Goal: Information Seeking & Learning: Learn about a topic

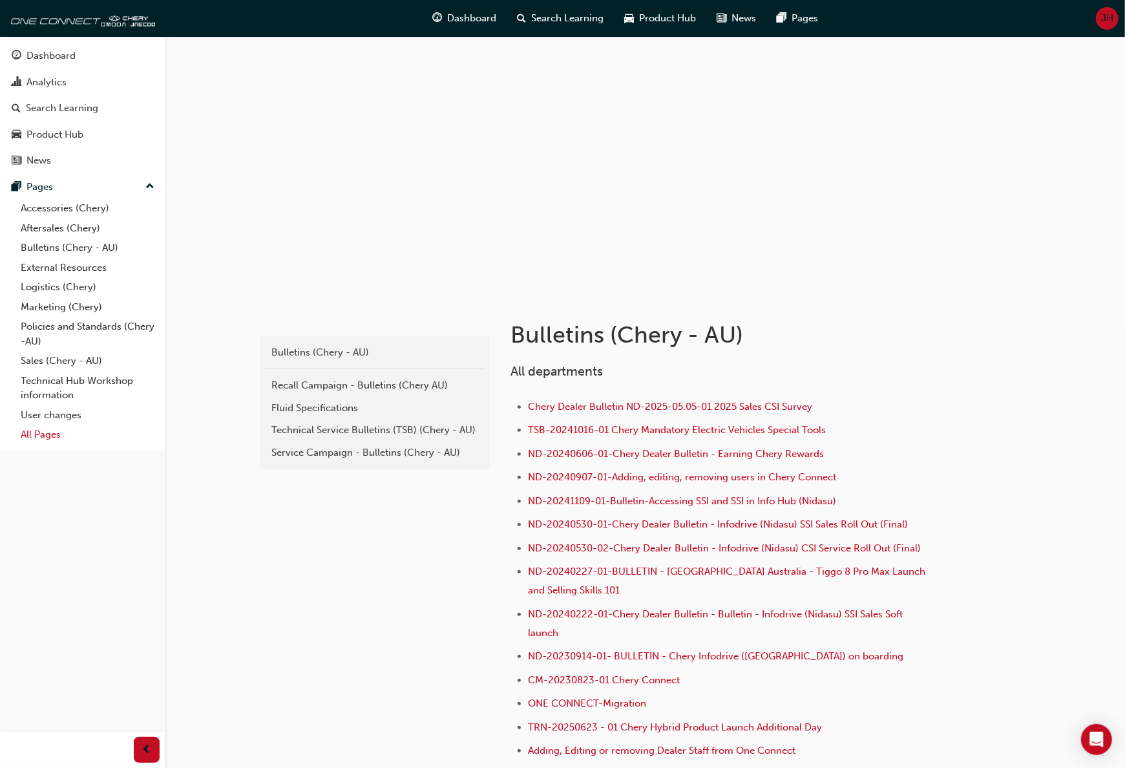
click at [31, 432] on link "All Pages" at bounding box center [88, 435] width 144 height 20
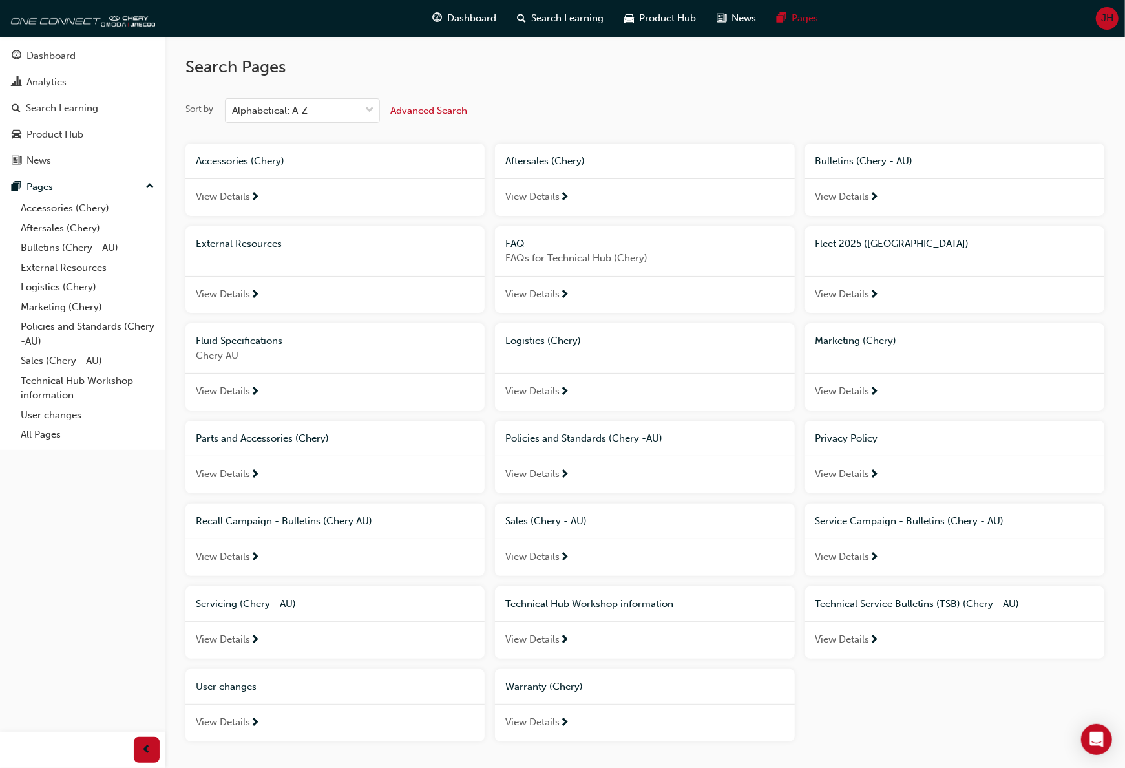
click at [848, 285] on div "View Details" at bounding box center [954, 294] width 299 height 37
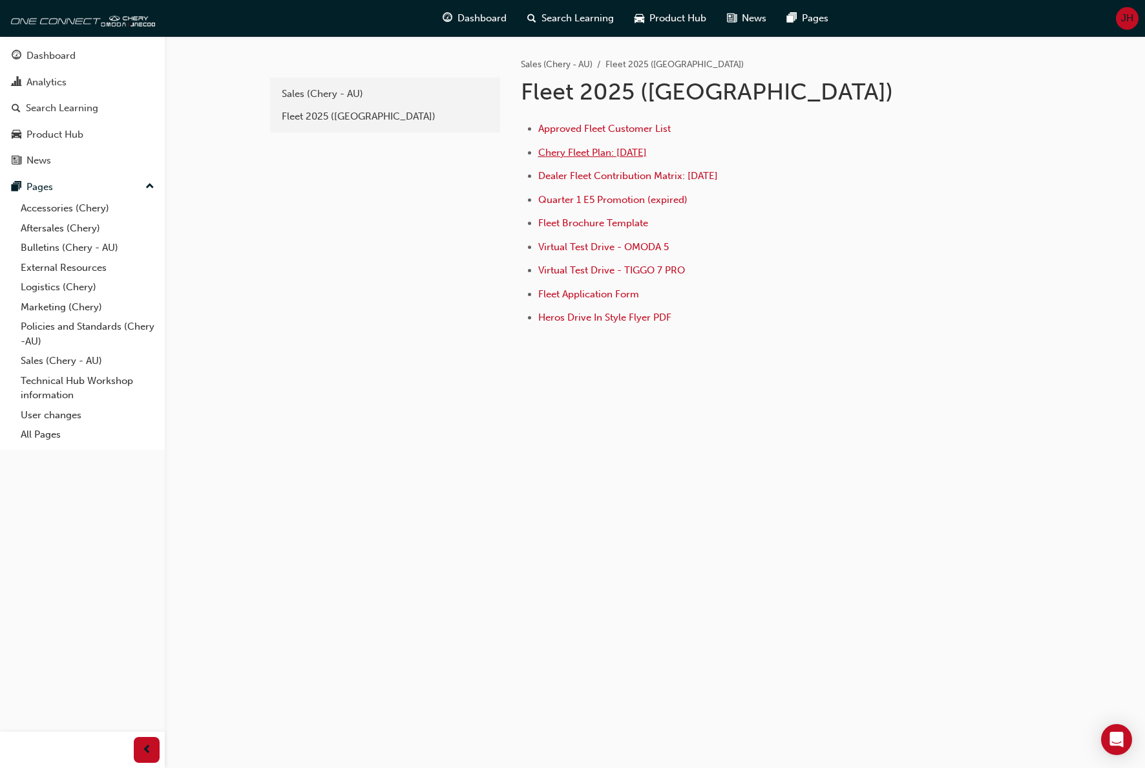
click at [595, 149] on span "Chery Fleet Plan: [DATE]" at bounding box center [592, 153] width 109 height 12
